Goal: Task Accomplishment & Management: Manage account settings

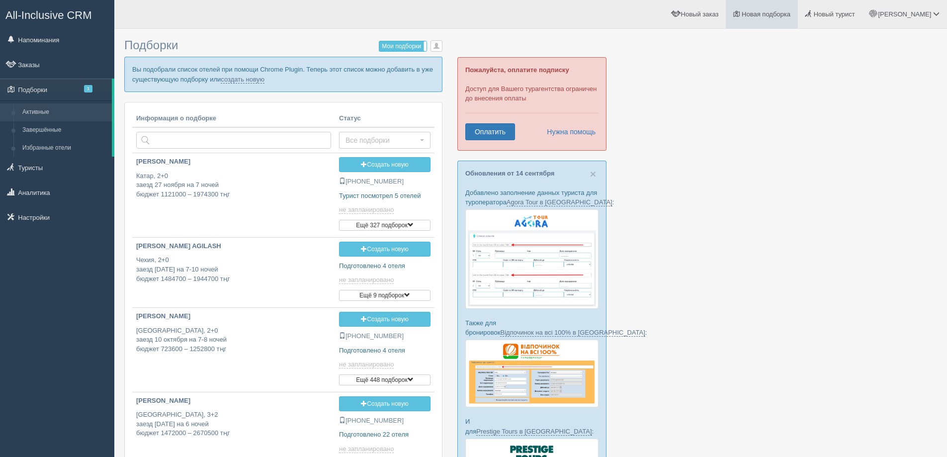
click at [790, 14] on span "Новая подборка" at bounding box center [766, 13] width 49 height 7
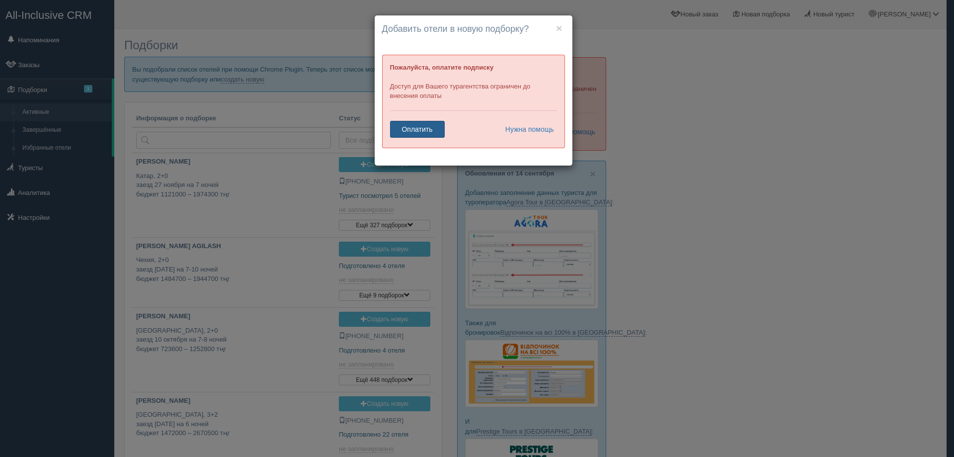
click at [421, 128] on link "Оплатить" at bounding box center [417, 129] width 55 height 17
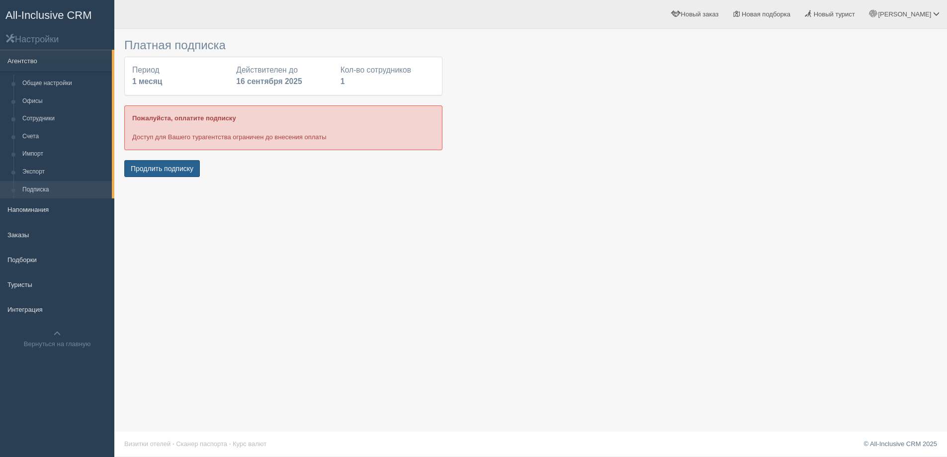
click at [179, 170] on button "Продлить подписку" at bounding box center [162, 168] width 76 height 17
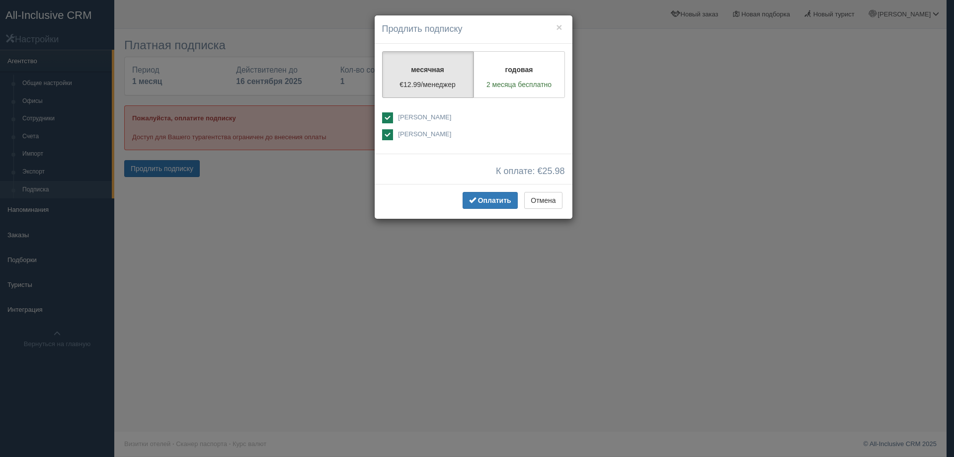
click at [390, 136] on ins at bounding box center [387, 134] width 11 height 11
checkbox input "false"
click at [544, 199] on button "Отмена" at bounding box center [543, 200] width 38 height 17
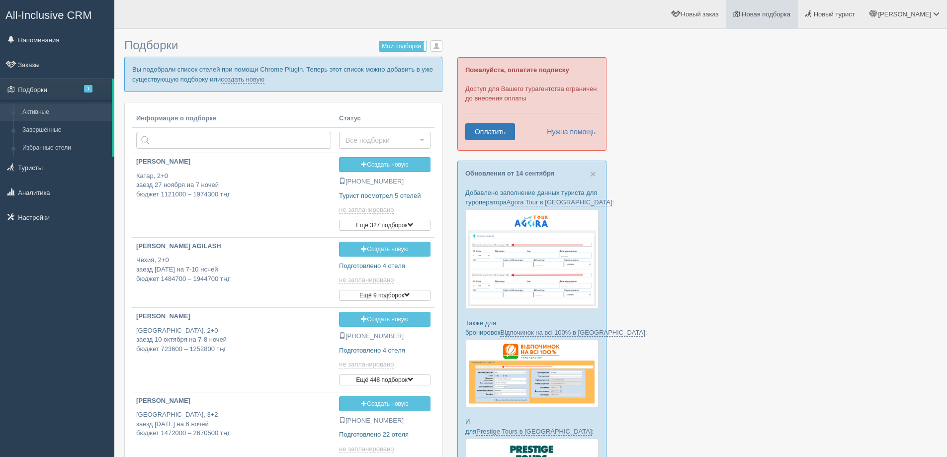
click at [790, 17] on span "Новая подборка" at bounding box center [766, 13] width 49 height 7
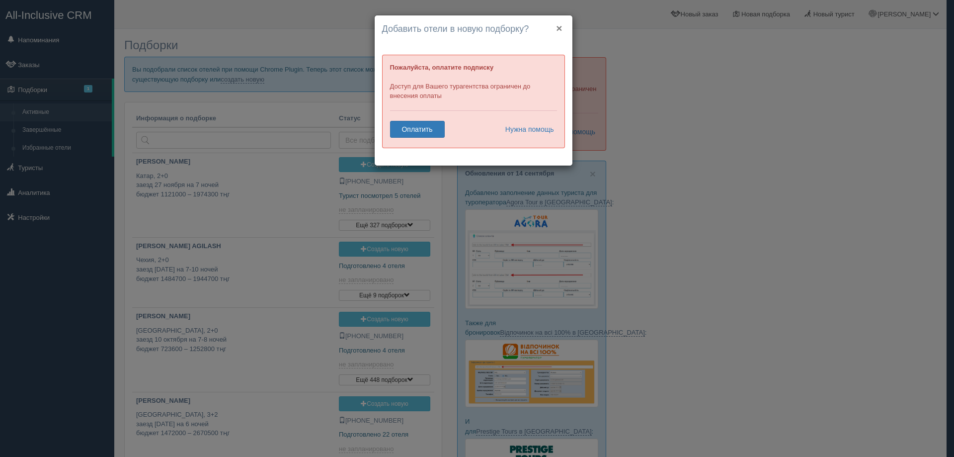
click at [560, 28] on button "×" at bounding box center [559, 28] width 6 height 10
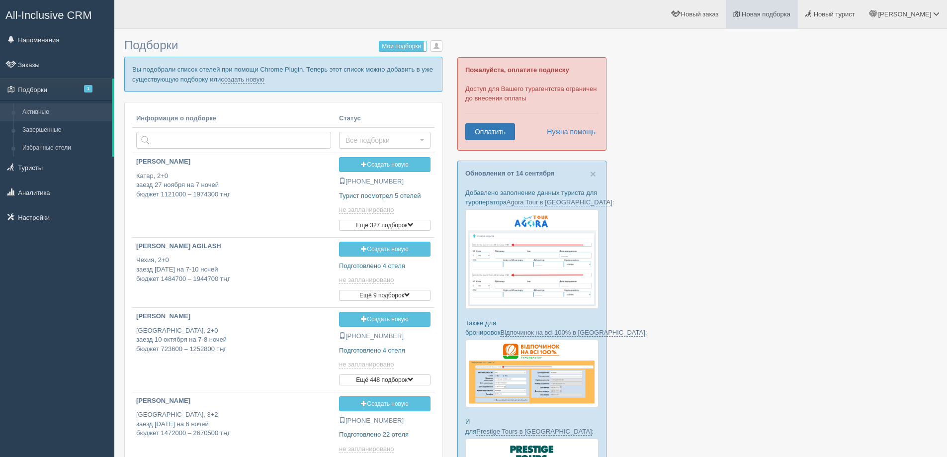
click at [790, 14] on span "Новая подборка" at bounding box center [766, 13] width 49 height 7
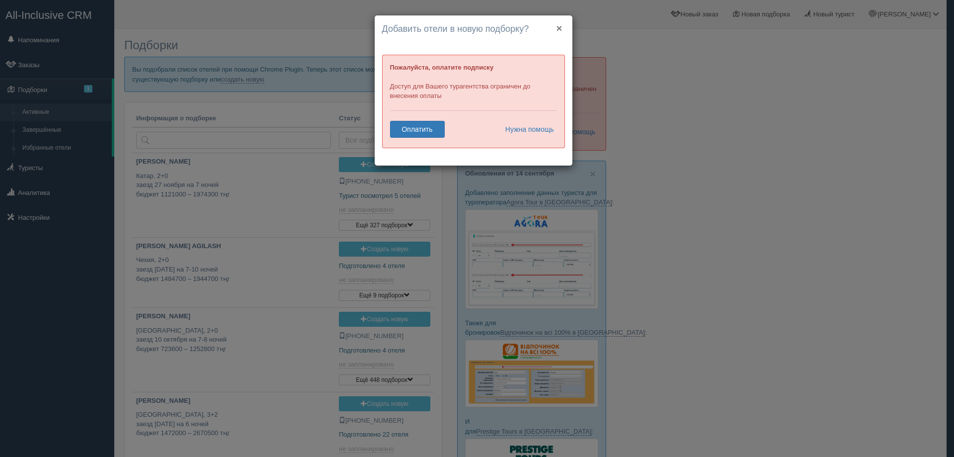
click at [558, 24] on button "×" at bounding box center [559, 28] width 6 height 10
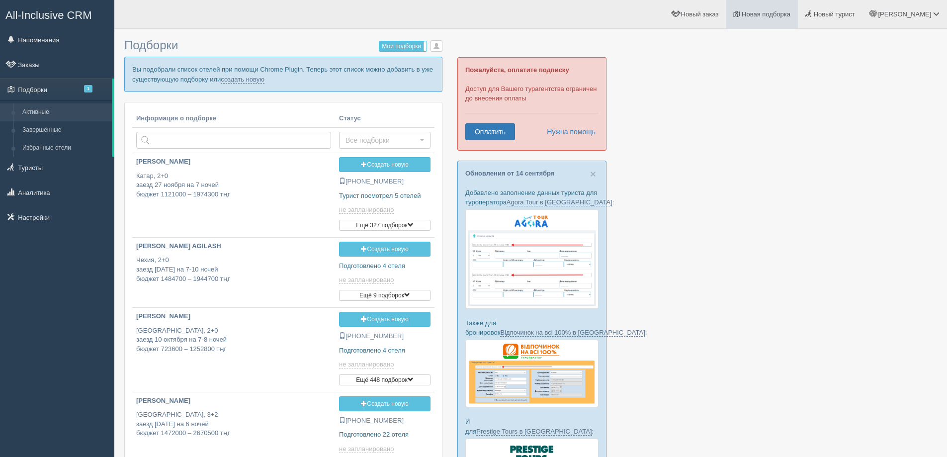
click at [790, 12] on span "Новая подборка" at bounding box center [766, 13] width 49 height 7
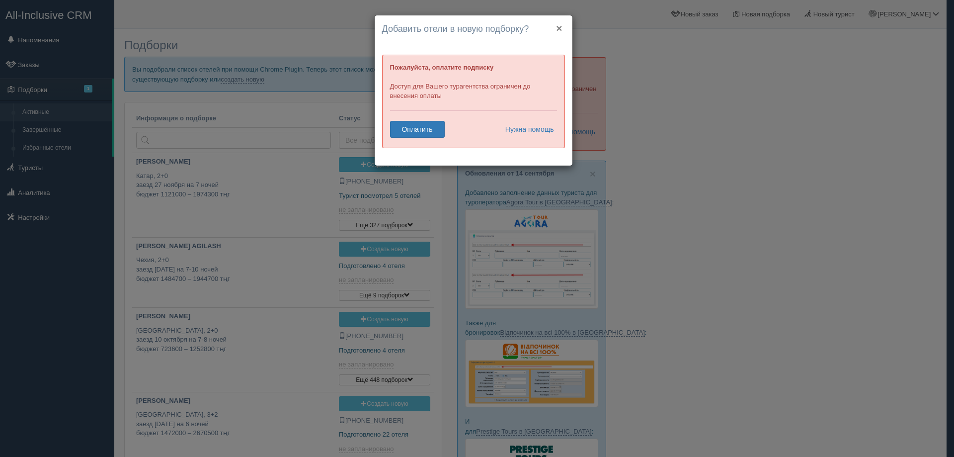
click at [557, 27] on button "×" at bounding box center [559, 28] width 6 height 10
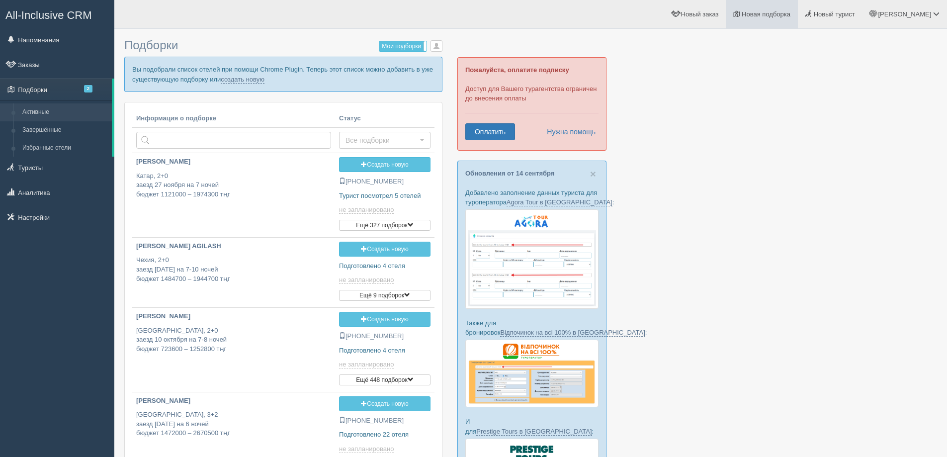
click at [790, 13] on span "Новая подборка" at bounding box center [766, 13] width 49 height 7
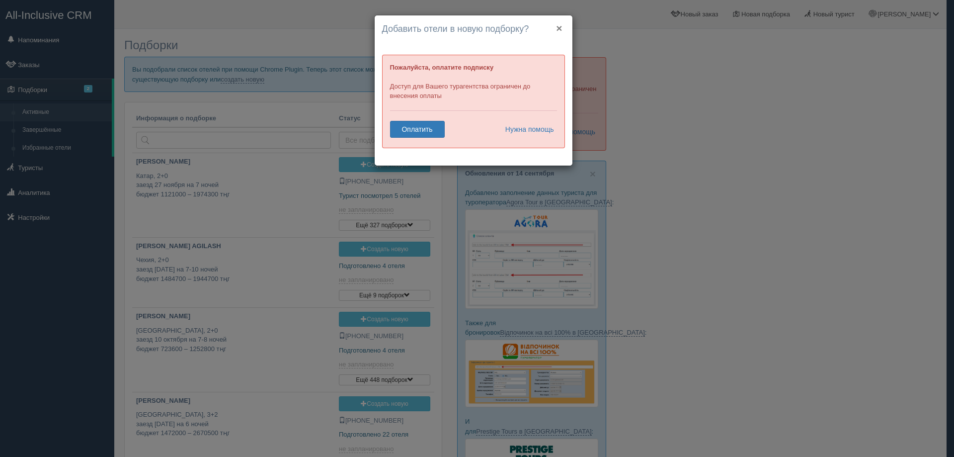
click at [558, 26] on button "×" at bounding box center [559, 28] width 6 height 10
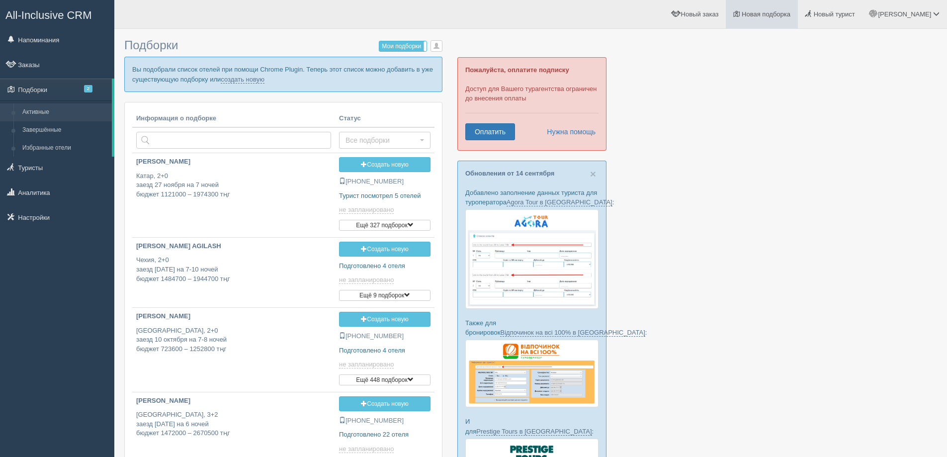
click at [798, 21] on link "Новая подборка" at bounding box center [762, 14] width 72 height 28
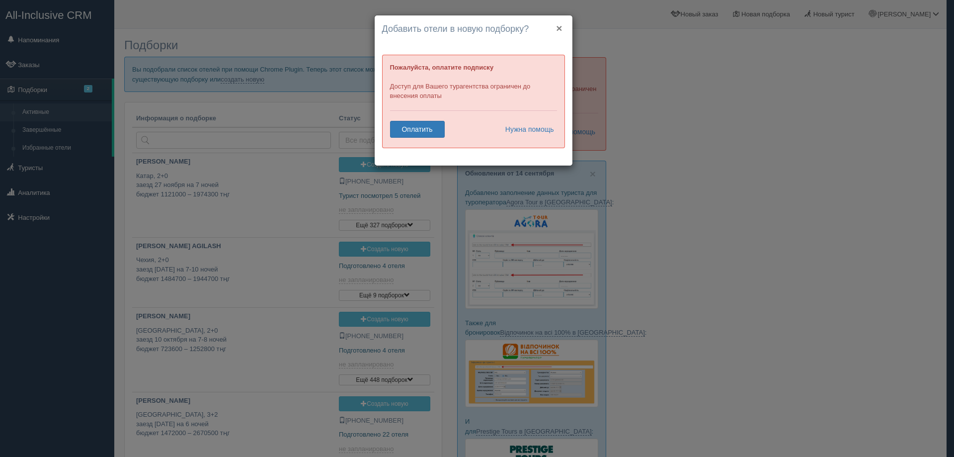
click at [559, 29] on button "×" at bounding box center [559, 28] width 6 height 10
